Goal: Task Accomplishment & Management: Manage account settings

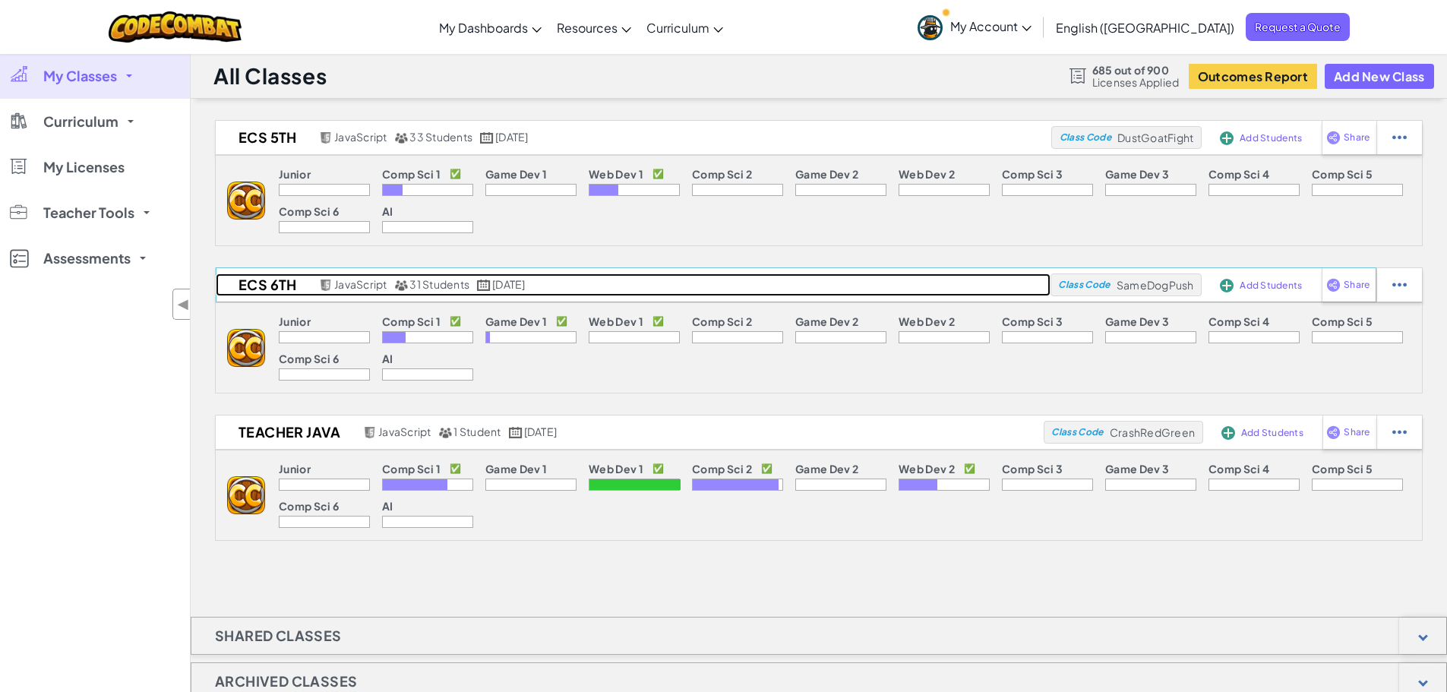
click at [272, 282] on h2 "ECS 6th" at bounding box center [265, 284] width 99 height 23
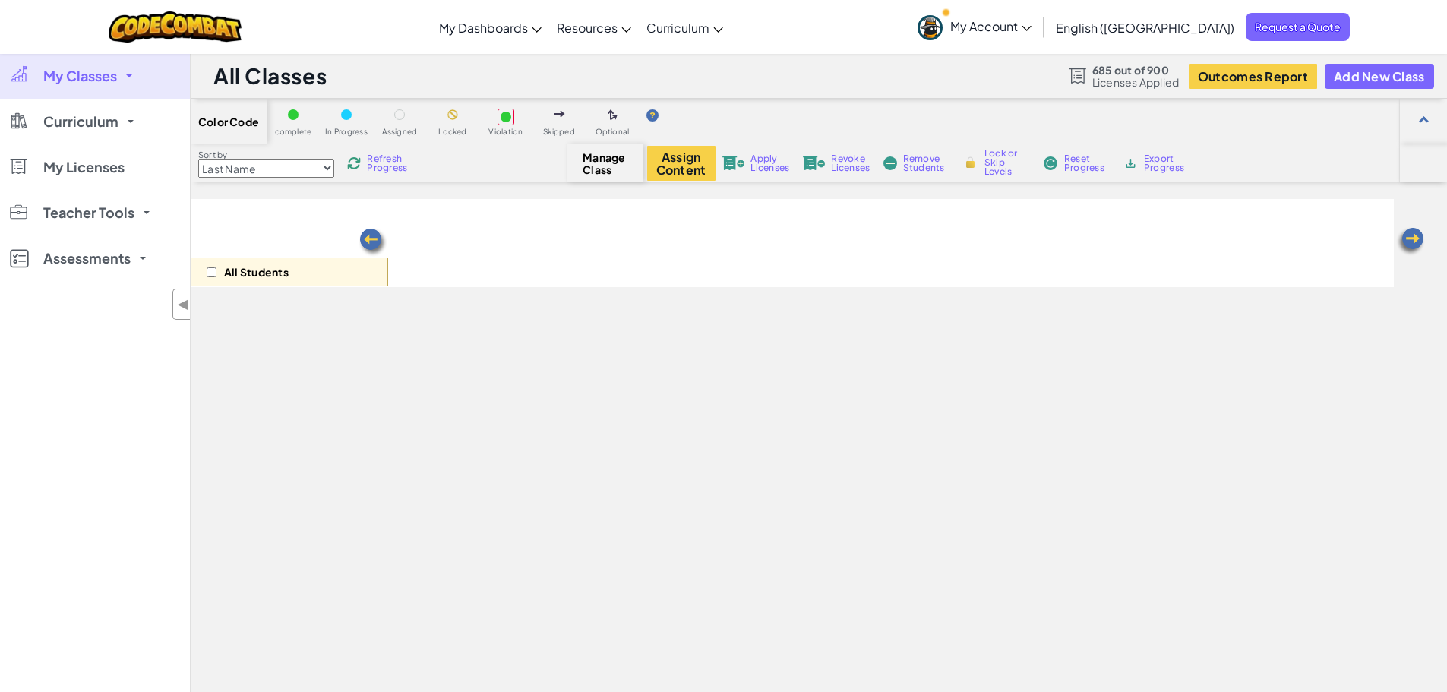
select select "560f1a9f22961295f9427742"
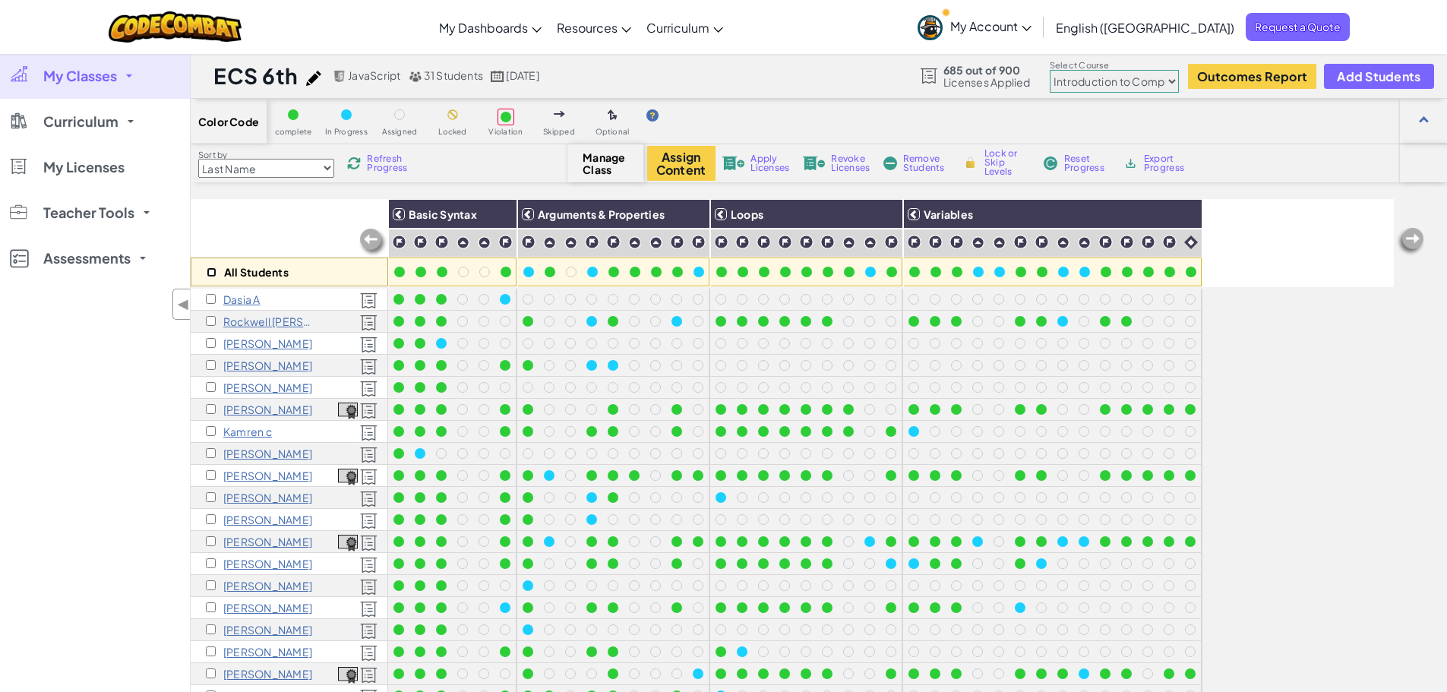
click at [213, 273] on input "checkbox" at bounding box center [212, 272] width 10 height 10
checkbox input "true"
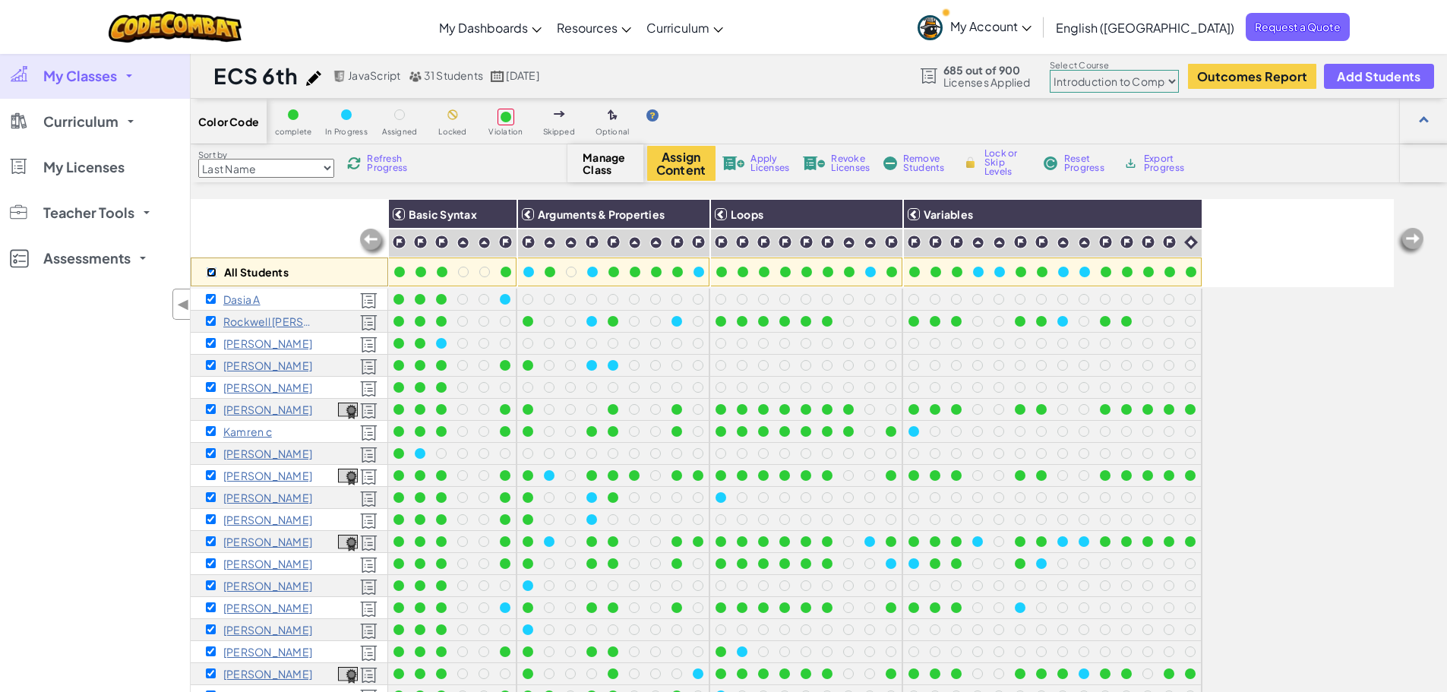
checkbox input "true"
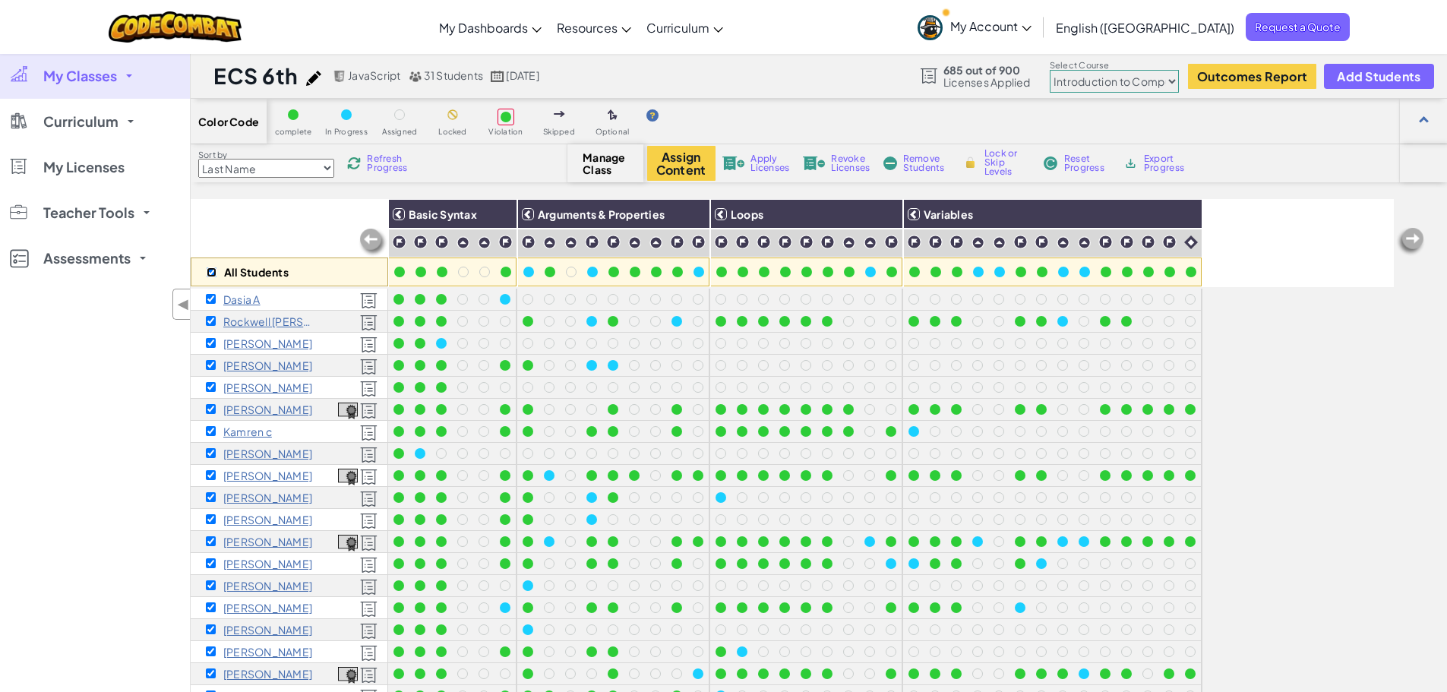
checkbox input "true"
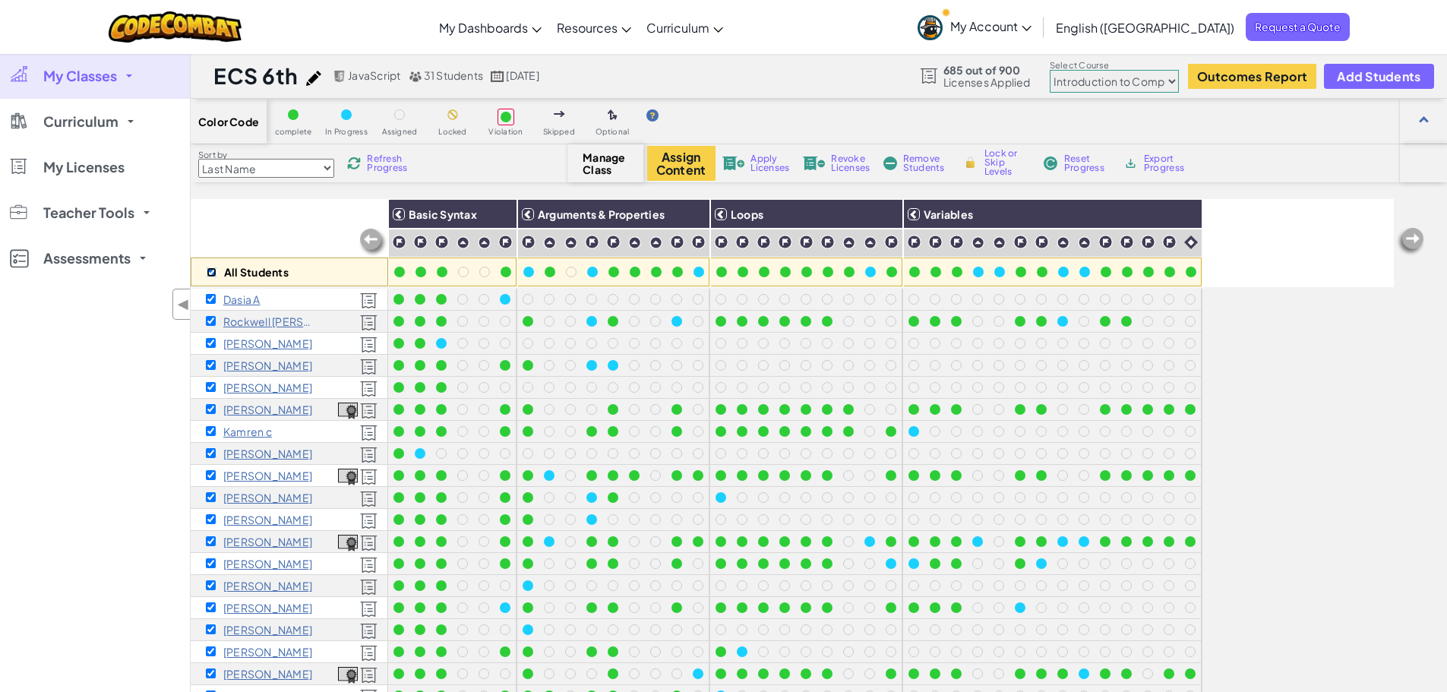
checkbox input "true"
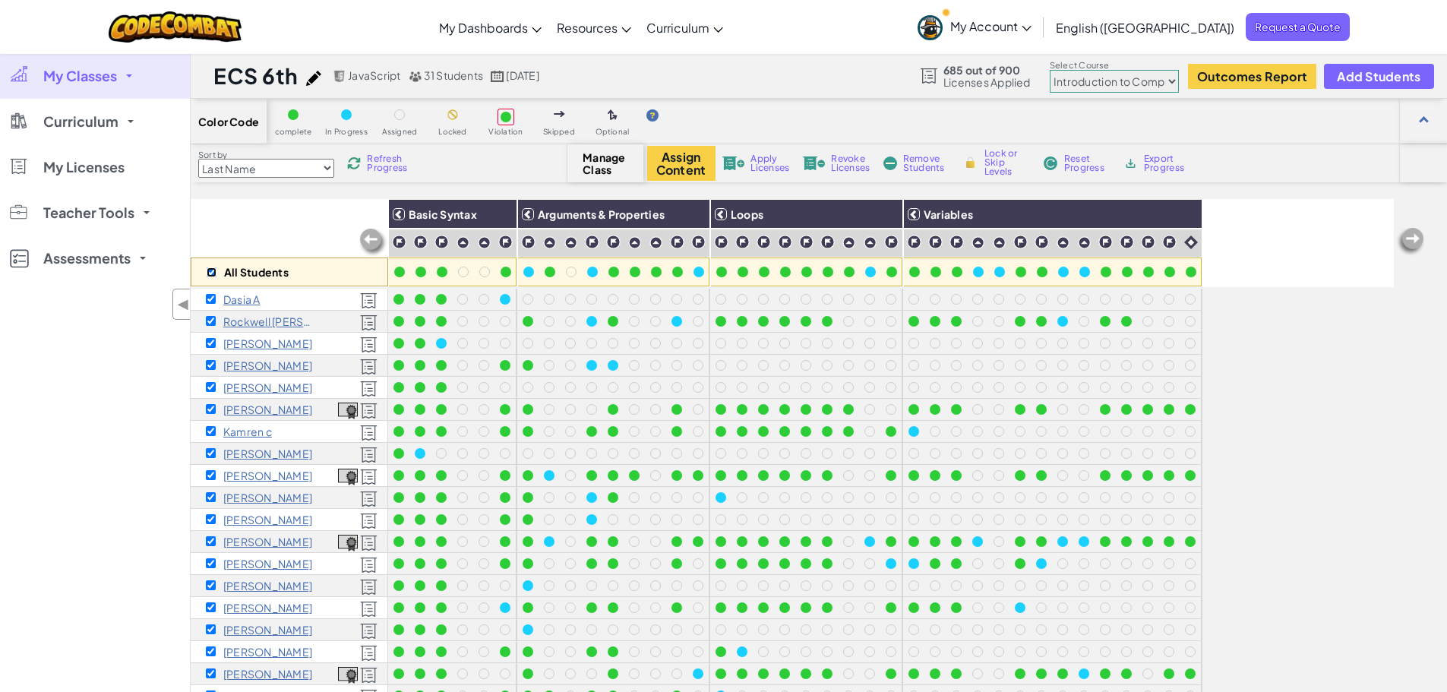
checkbox input "true"
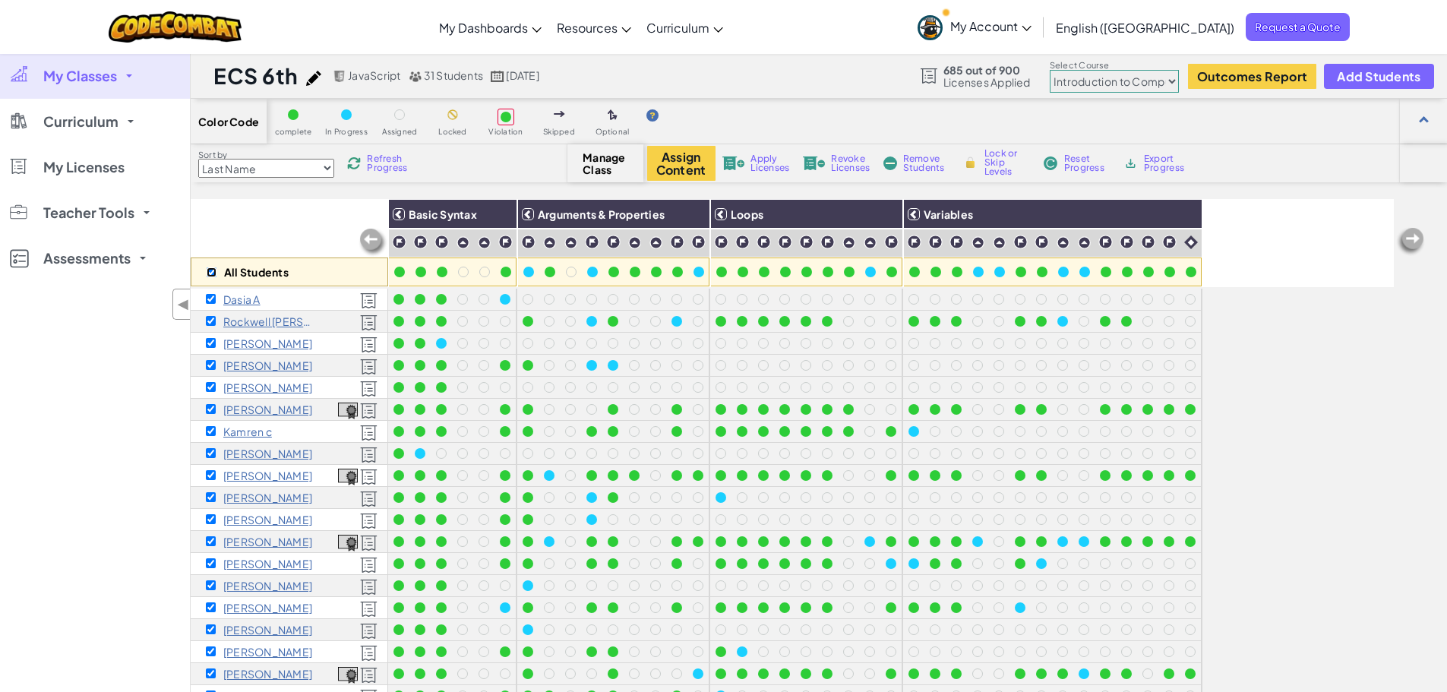
checkbox input "true"
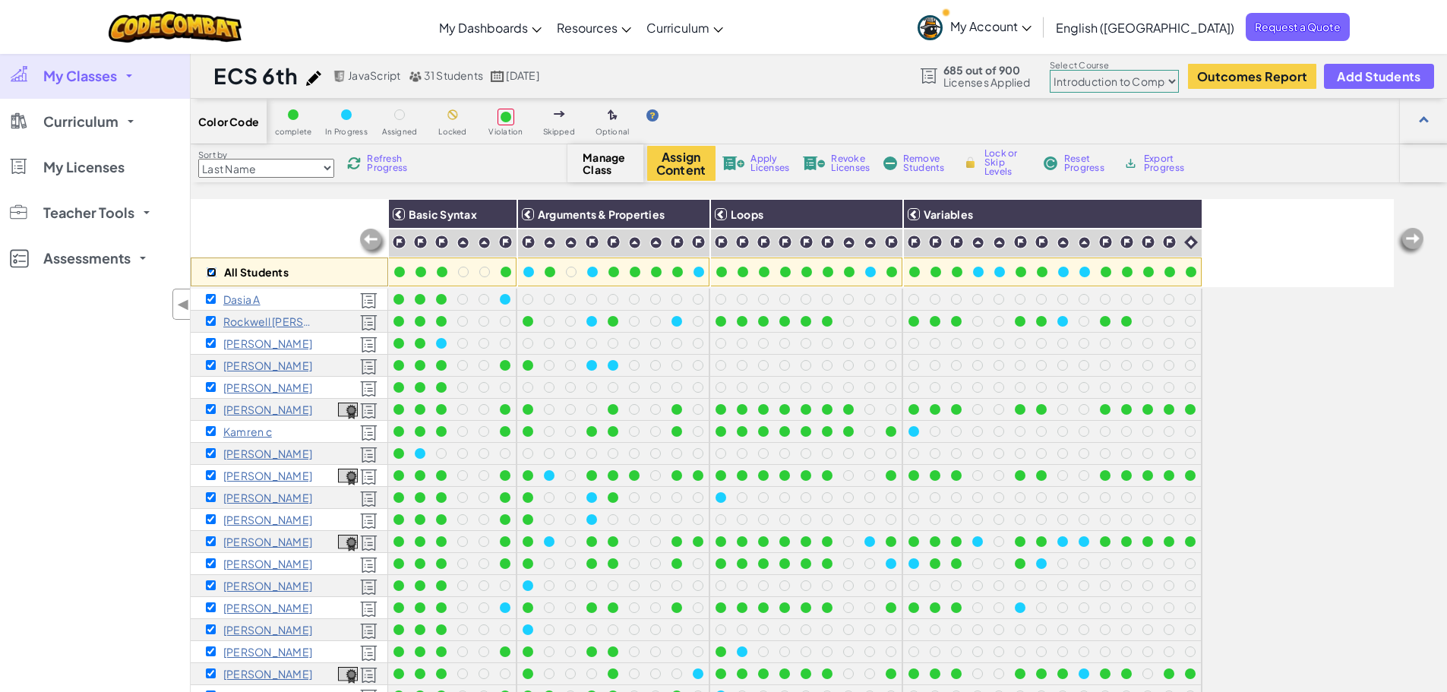
checkbox input "true"
click at [684, 163] on button "Assign Content" at bounding box center [681, 163] width 68 height 35
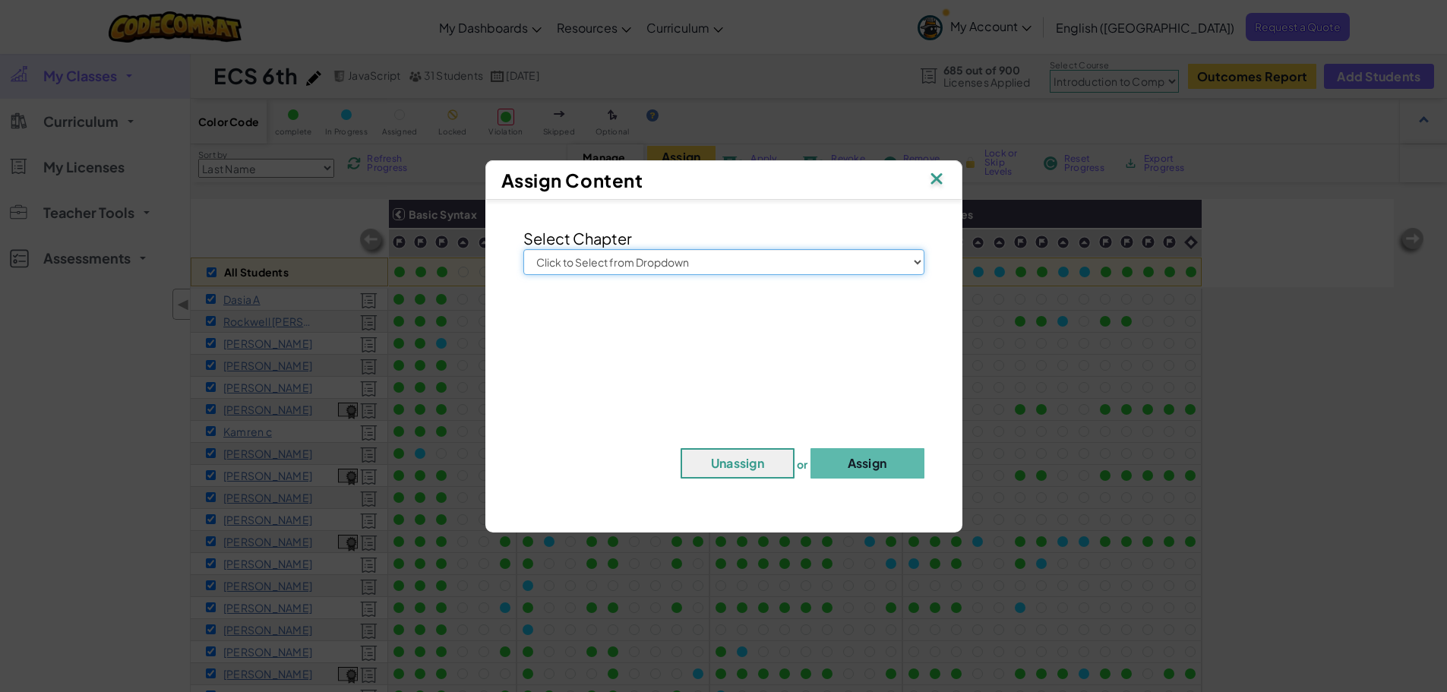
click at [692, 263] on select "Click to Select from Dropdown Junior Introduction to Computer Science Game Deve…" at bounding box center [723, 262] width 401 height 26
select select "Web Development 2"
click at [523, 249] on select "Click to Select from Dropdown Junior Introduction to Computer Science Game Deve…" at bounding box center [723, 262] width 401 height 26
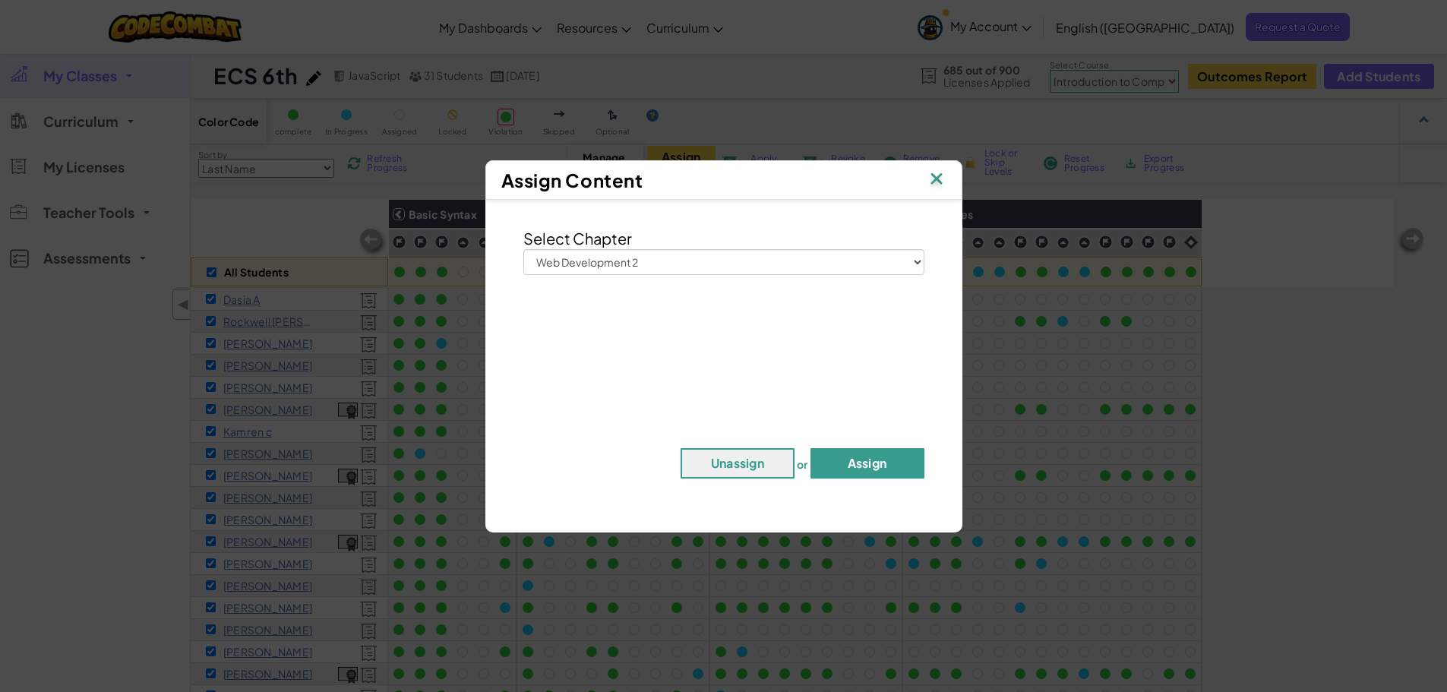
click at [863, 465] on button "Assign" at bounding box center [867, 463] width 114 height 30
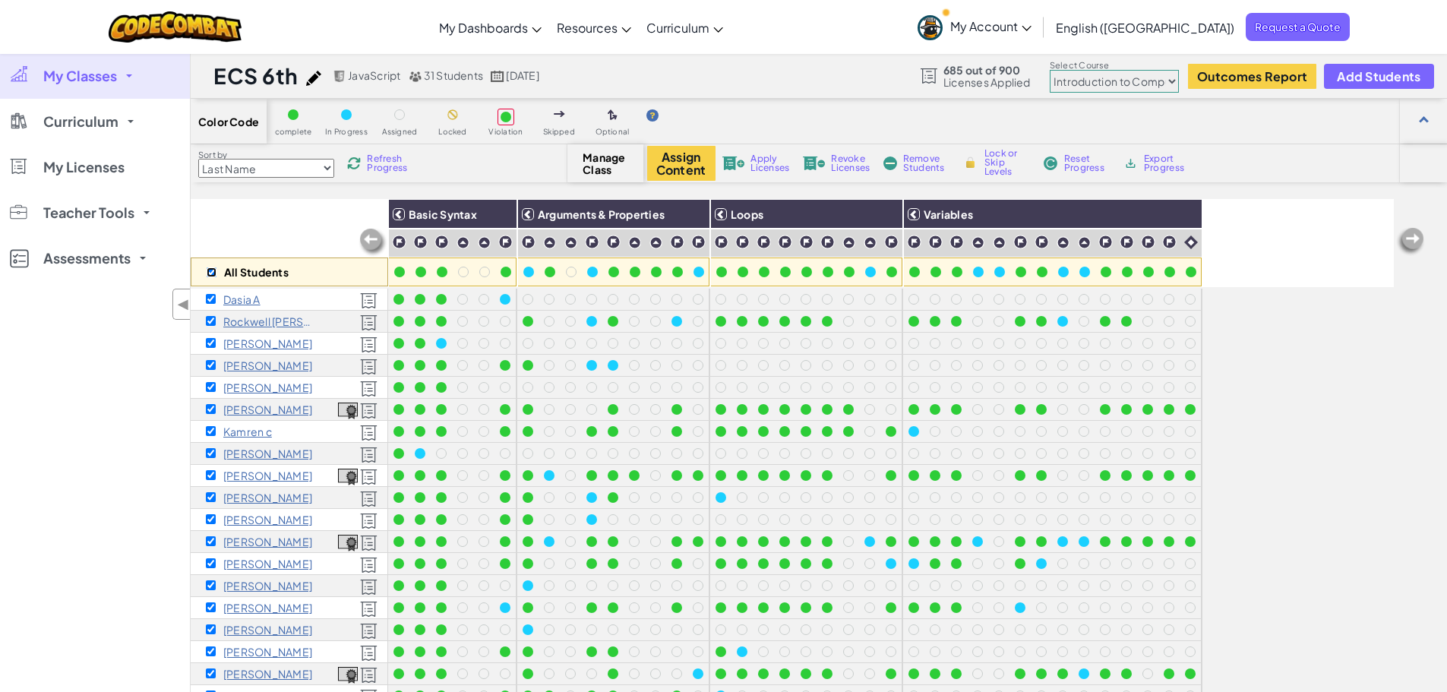
click at [212, 273] on input "checkbox" at bounding box center [212, 272] width 10 height 10
checkbox input "false"
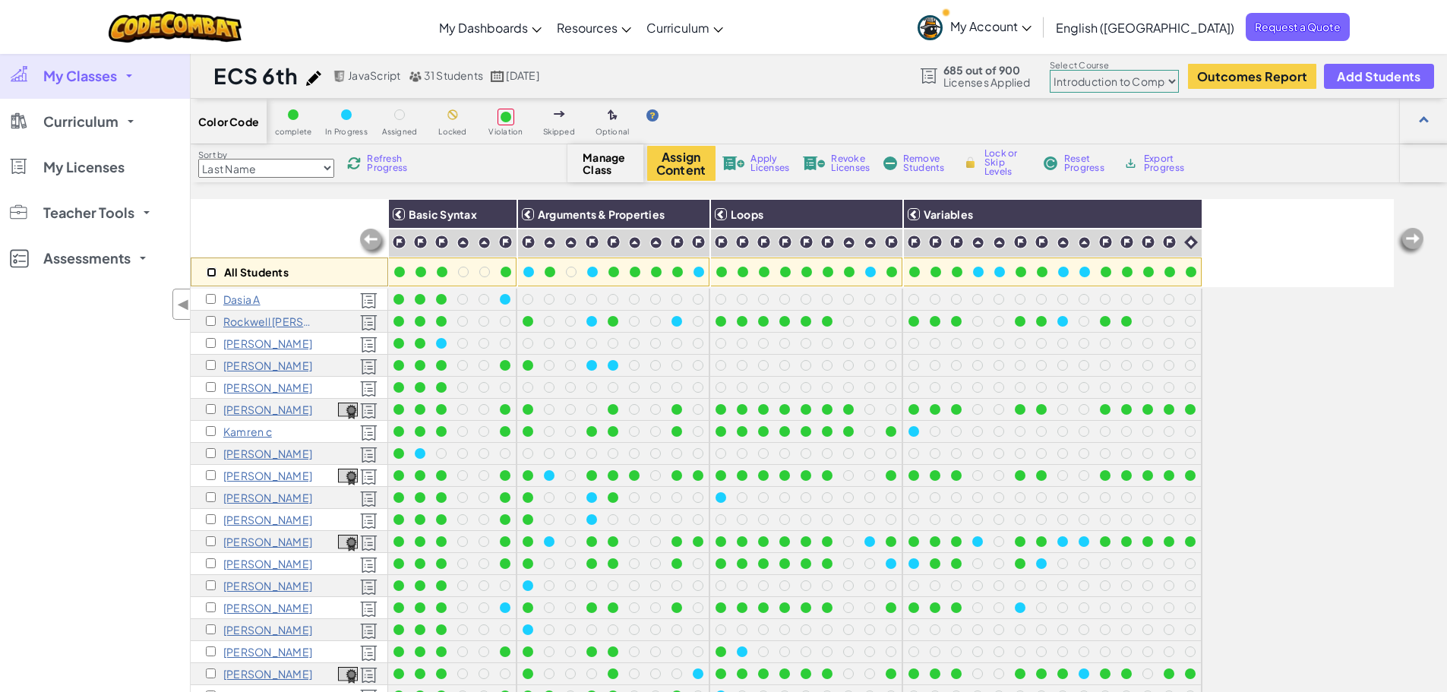
checkbox input "false"
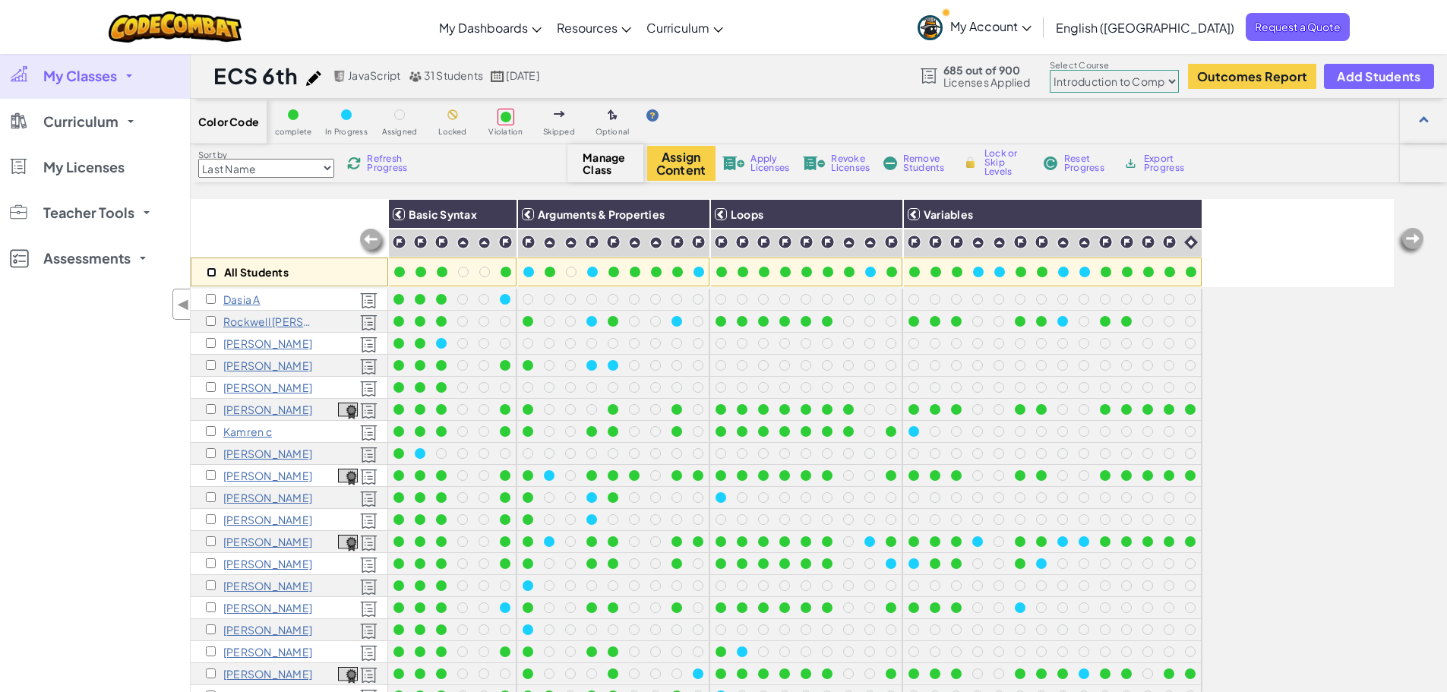
checkbox input "false"
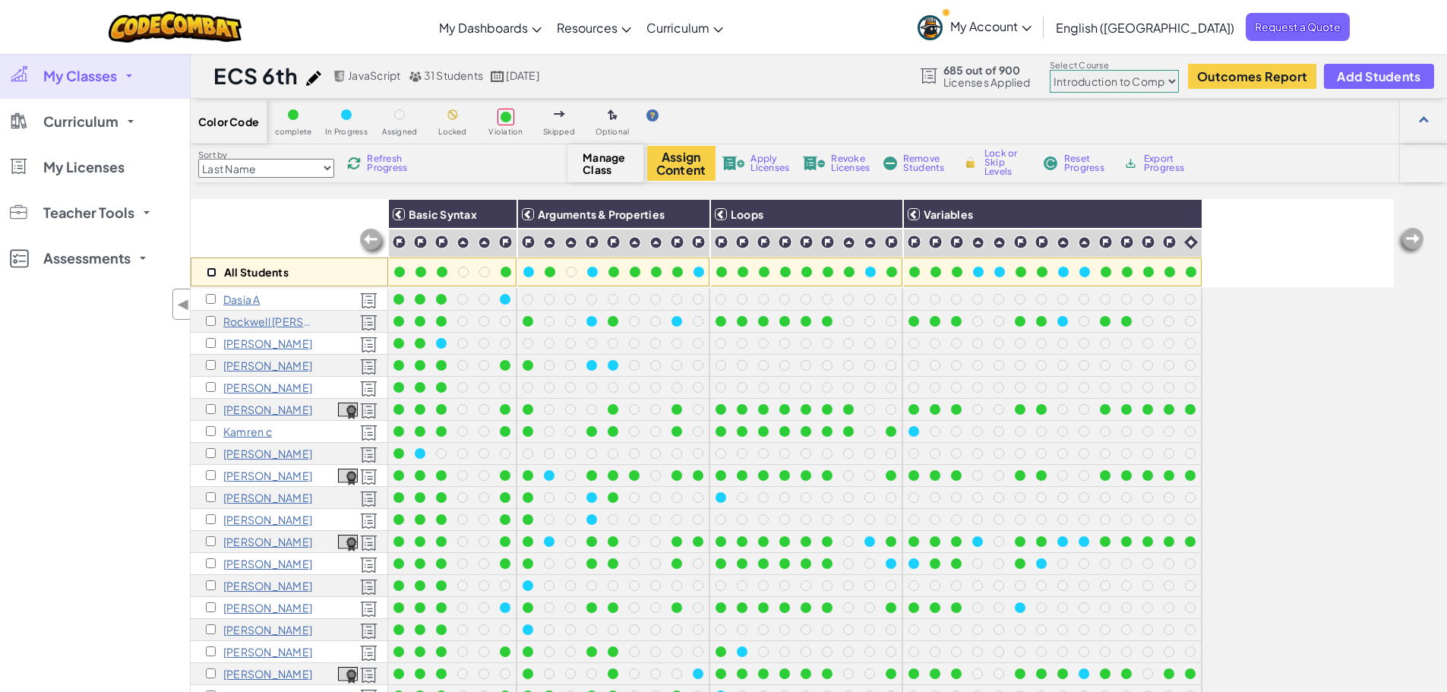
checkbox input "false"
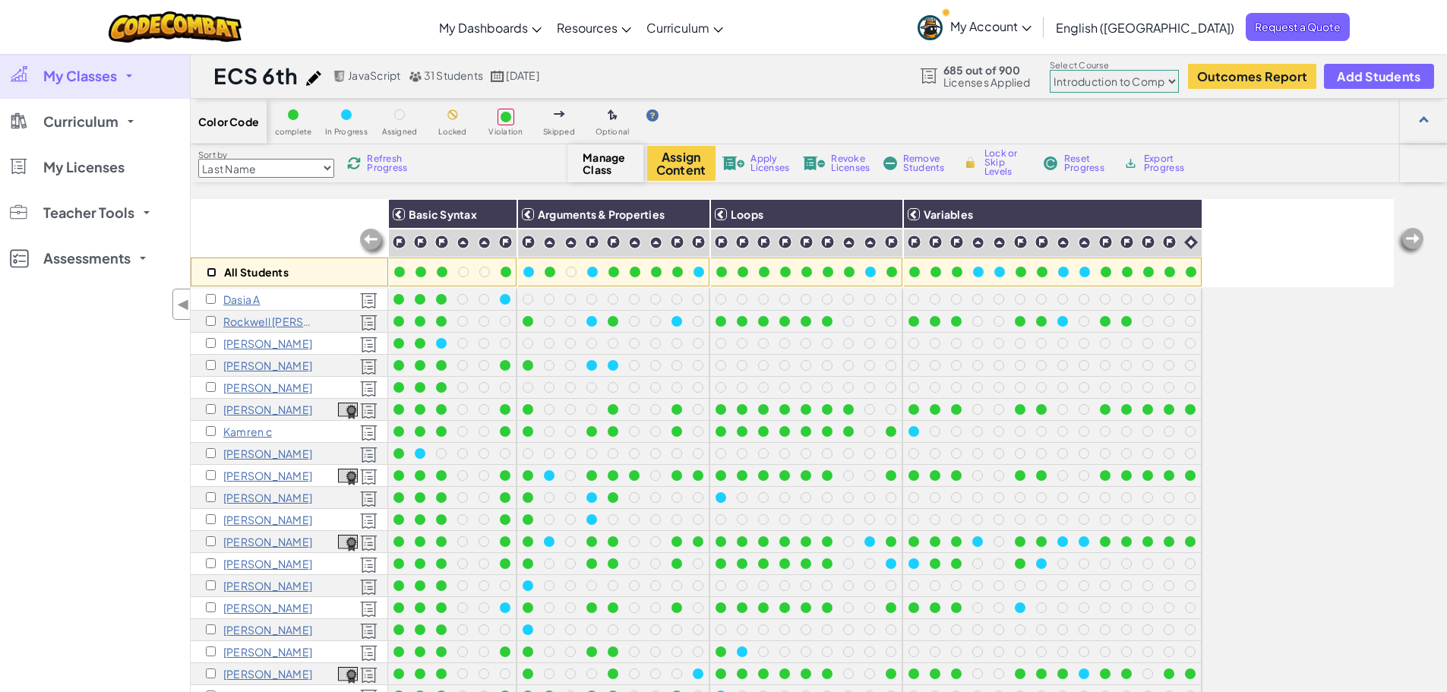
checkbox input "false"
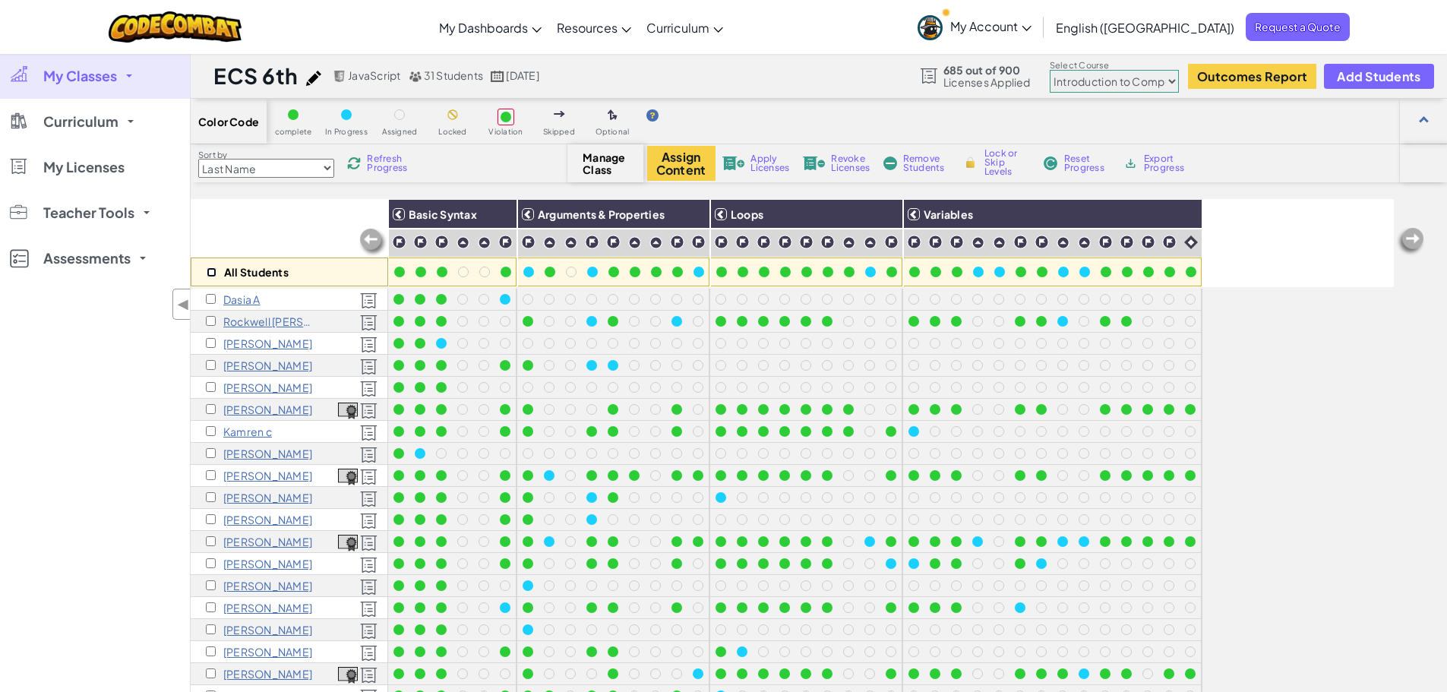
checkbox input "false"
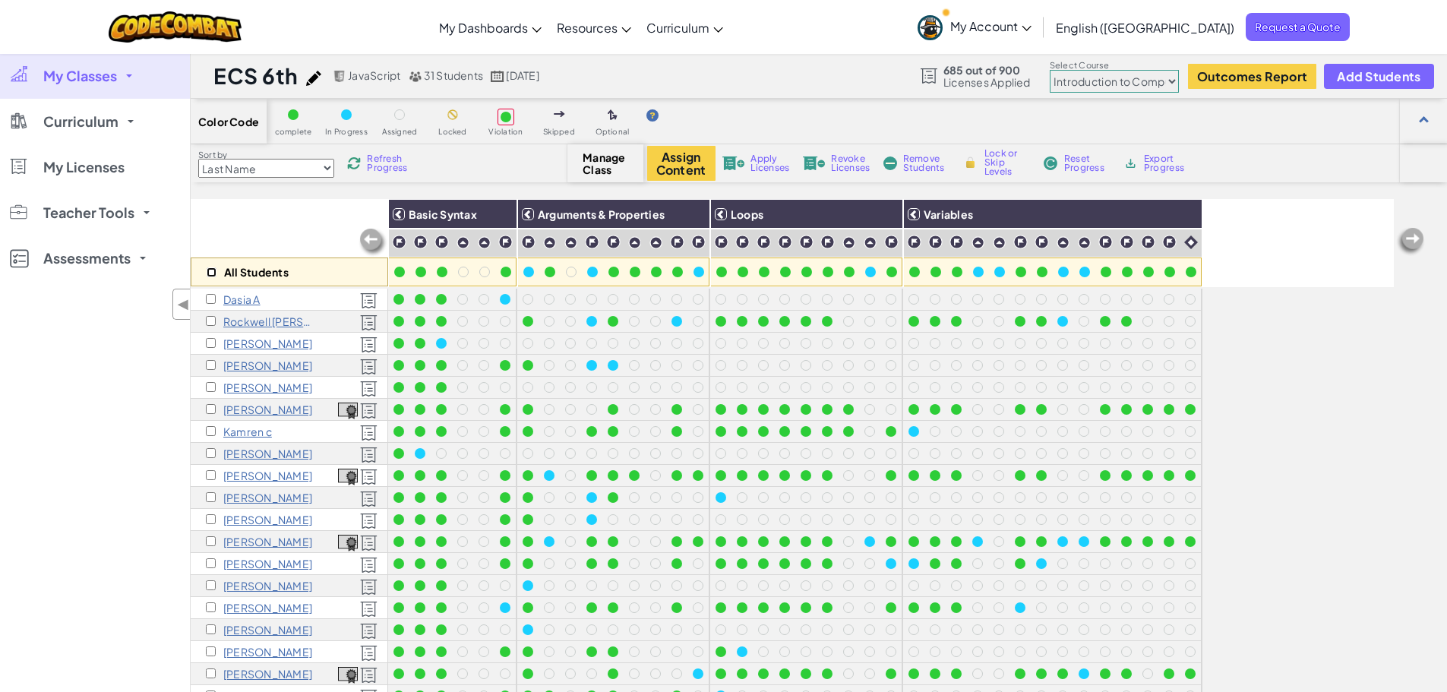
checkbox input "false"
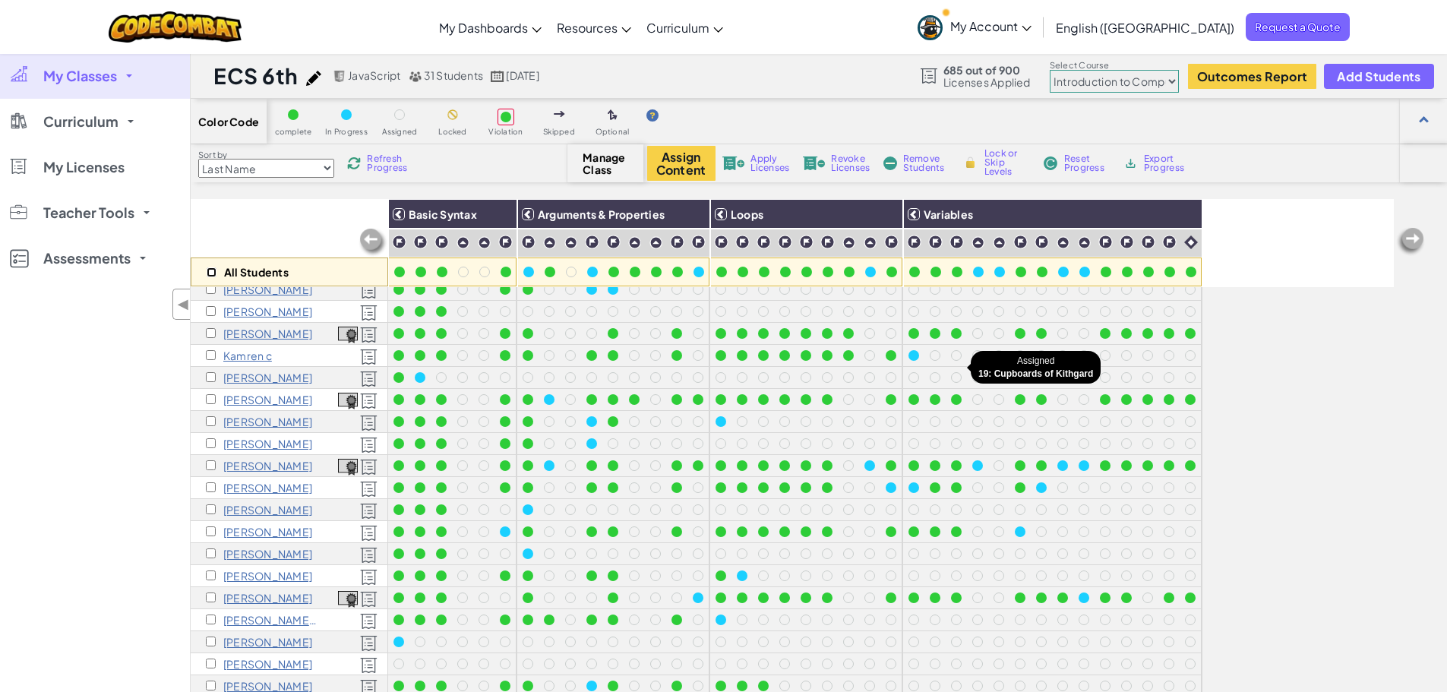
scroll to position [168, 0]
